Goal: Task Accomplishment & Management: Use online tool/utility

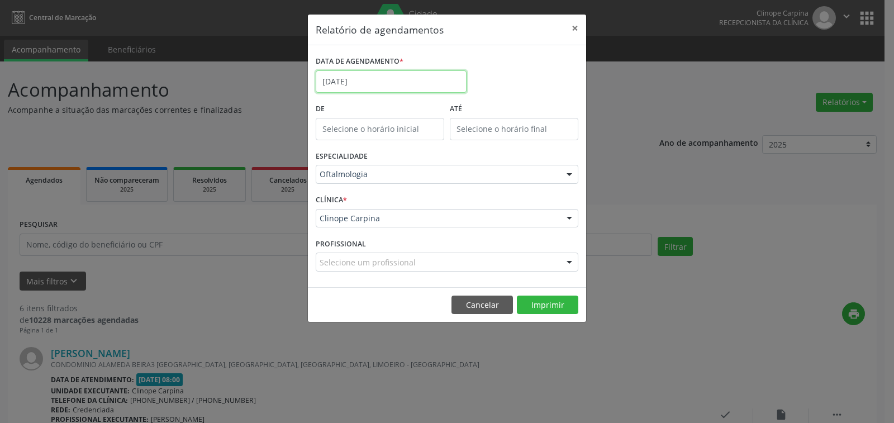
click at [403, 84] on input "[DATE]" at bounding box center [391, 81] width 151 height 22
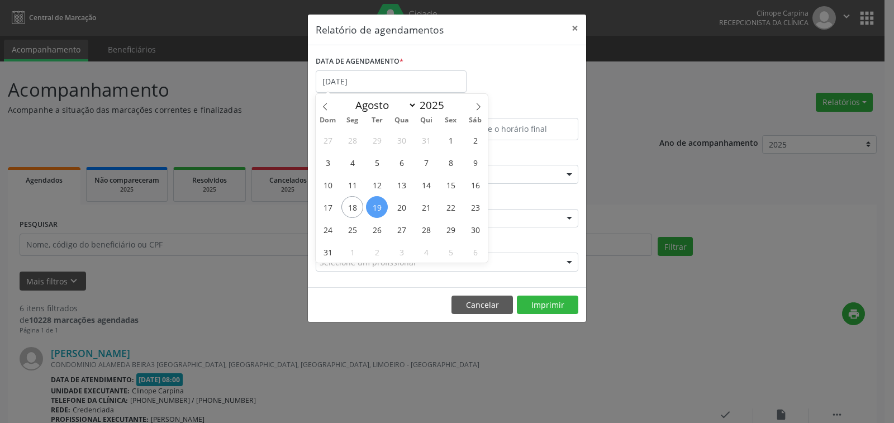
click at [375, 204] on span "19" at bounding box center [377, 207] width 22 height 22
type input "[DATE]"
click at [375, 204] on span "19" at bounding box center [377, 207] width 22 height 22
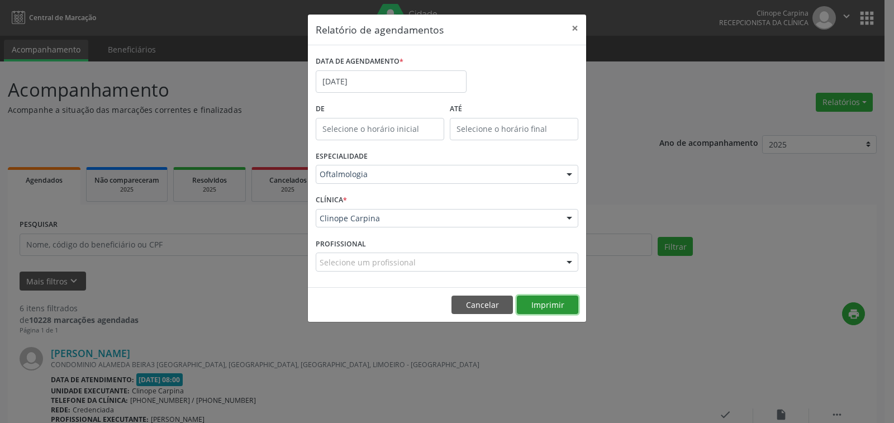
click at [536, 298] on button "Imprimir" at bounding box center [547, 304] width 61 height 19
click at [390, 82] on input "[DATE]" at bounding box center [391, 81] width 151 height 22
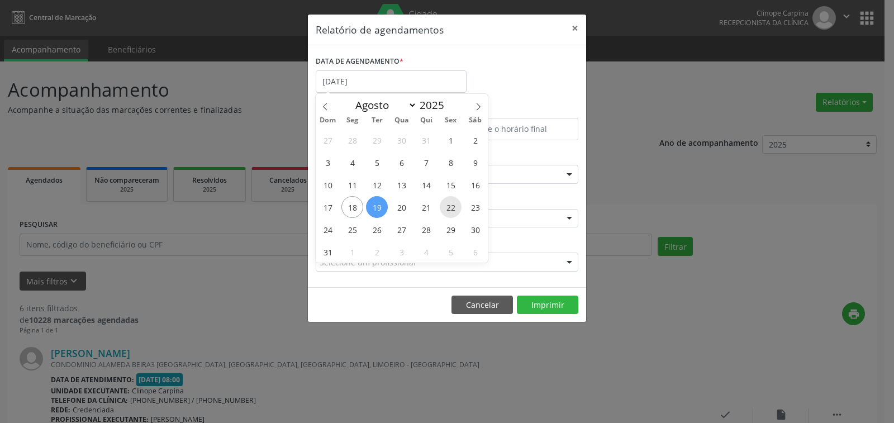
click at [454, 204] on span "22" at bounding box center [451, 207] width 22 height 22
type input "[DATE]"
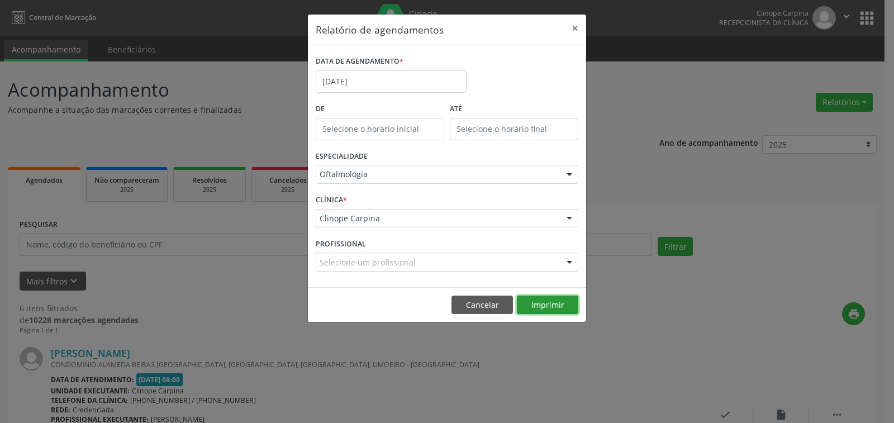
click at [551, 304] on button "Imprimir" at bounding box center [547, 304] width 61 height 19
click at [571, 27] on button "×" at bounding box center [575, 28] width 22 height 27
